Goal: Information Seeking & Learning: Find specific fact

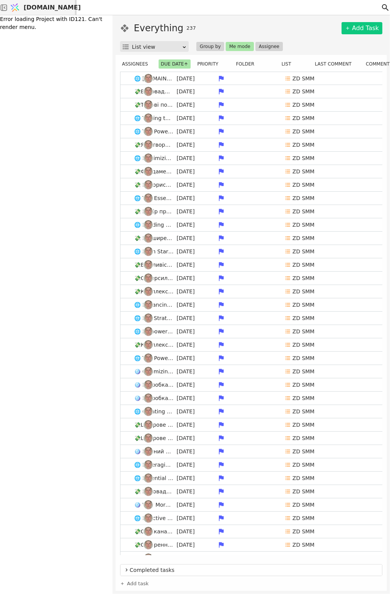
click at [54, 11] on span "[DOMAIN_NAME]" at bounding box center [52, 7] width 57 height 9
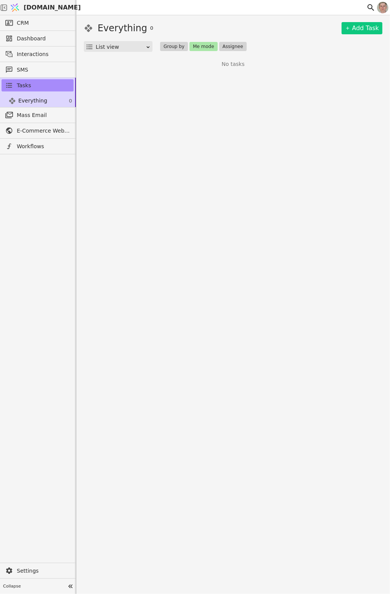
click at [369, 7] on icon at bounding box center [370, 7] width 9 height 9
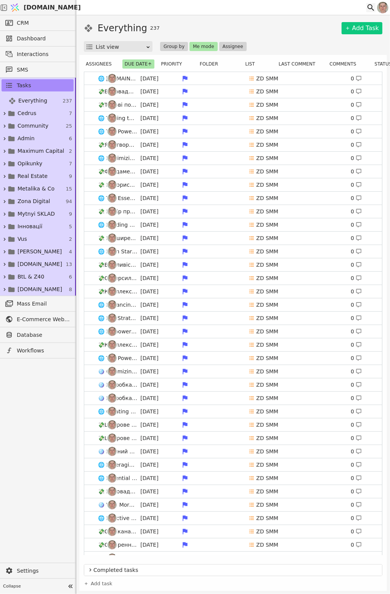
click at [369, 6] on icon at bounding box center [370, 7] width 9 height 9
click at [370, 6] on icon at bounding box center [370, 7] width 9 height 9
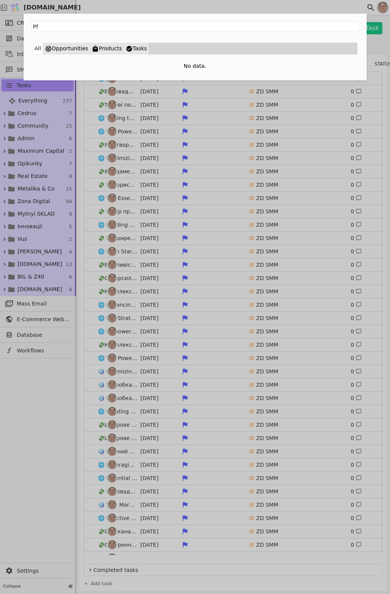
type input "P"
click at [131, 50] on button "Tasks" at bounding box center [136, 49] width 25 height 12
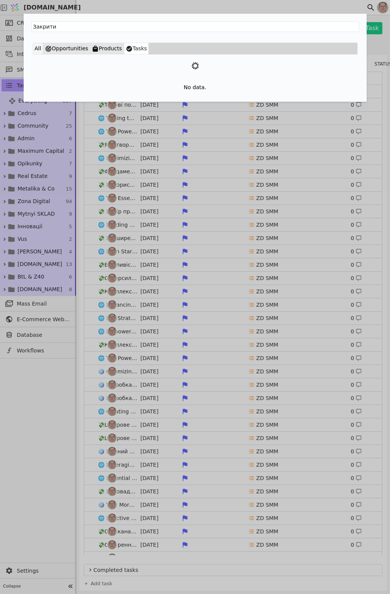
click at [37, 48] on button "All" at bounding box center [38, 49] width 10 height 12
click at [61, 48] on button "Opportunities" at bounding box center [66, 49] width 47 height 12
click at [100, 47] on button "Products" at bounding box center [107, 49] width 34 height 12
click at [134, 45] on button "Tasks" at bounding box center [136, 49] width 25 height 12
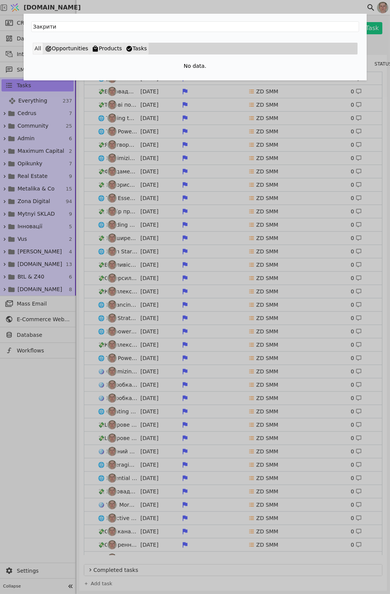
click at [38, 49] on button "All" at bounding box center [38, 49] width 10 height 12
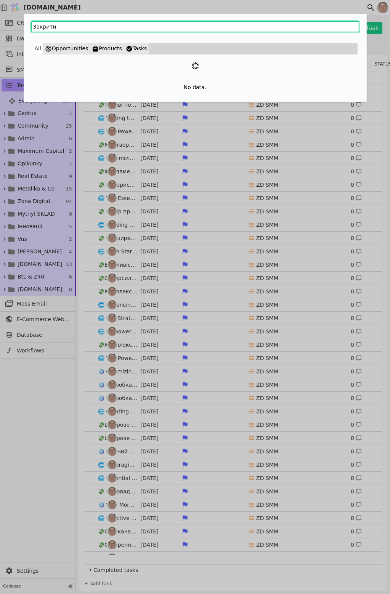
click at [142, 26] on input "Закрити" at bounding box center [195, 26] width 328 height 11
click at [133, 31] on input "Закрит" at bounding box center [195, 26] width 328 height 11
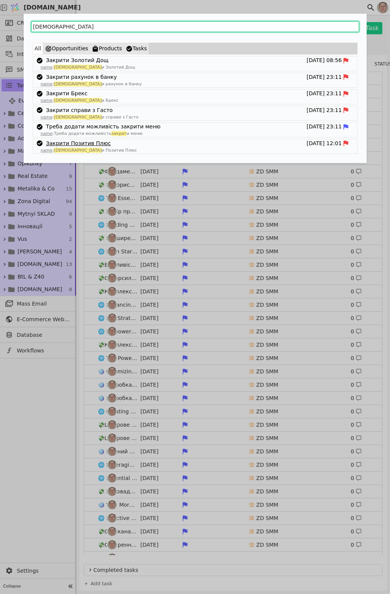
type input "Закрит"
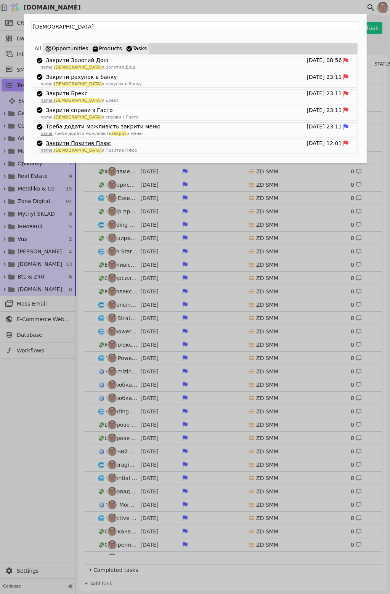
click at [88, 142] on link "Закрити Позитив Плюс" at bounding box center [78, 143] width 65 height 8
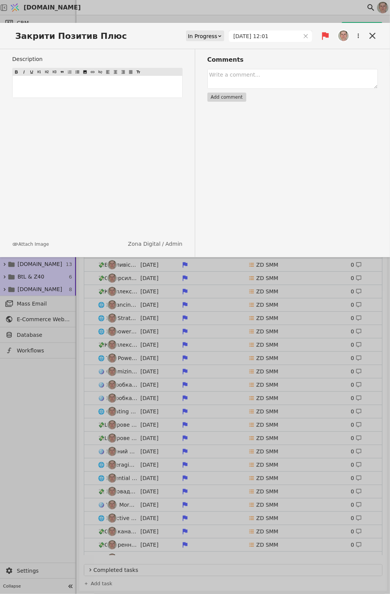
click at [86, 90] on p "﻿" at bounding box center [97, 87] width 166 height 8
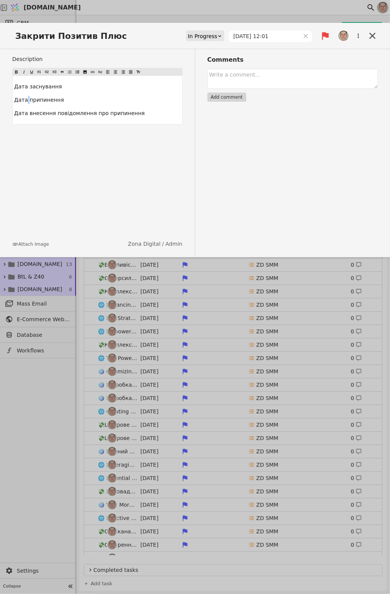
click at [26, 101] on span "Дата припинення" at bounding box center [39, 100] width 50 height 6
click at [149, 115] on p "Дата внесення повідомлення про припинення" at bounding box center [97, 113] width 166 height 8
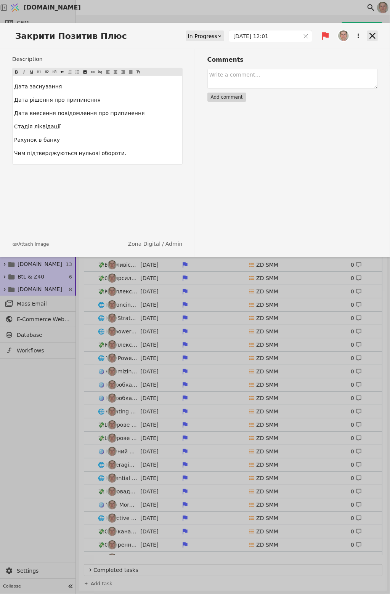
click at [373, 35] on icon at bounding box center [372, 36] width 6 height 6
